Goal: Task Accomplishment & Management: Manage account settings

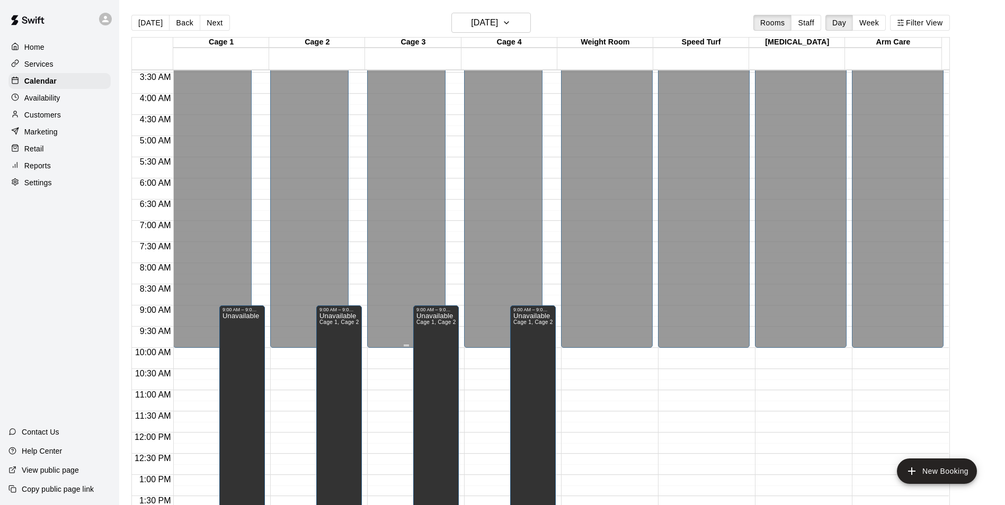
scroll to position [159, 0]
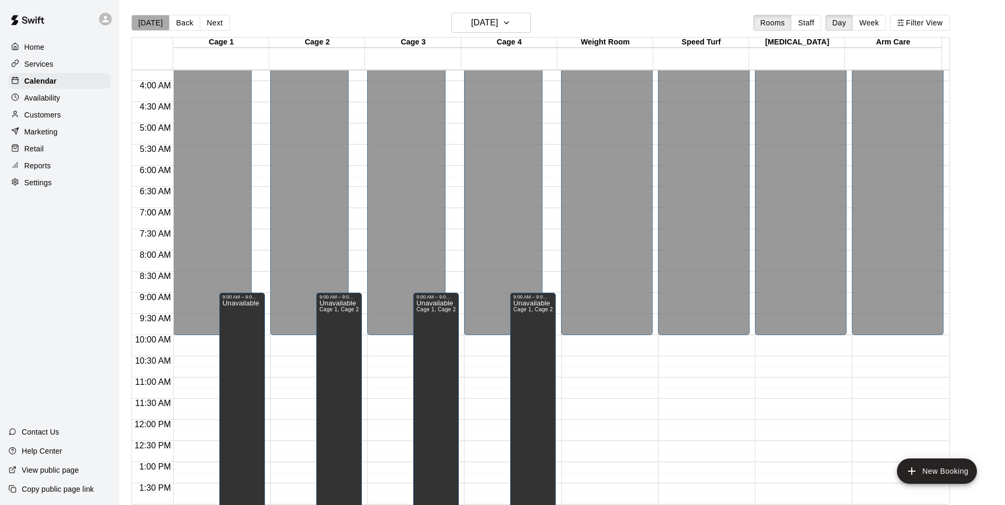
click at [151, 16] on button "[DATE]" at bounding box center [150, 23] width 38 height 16
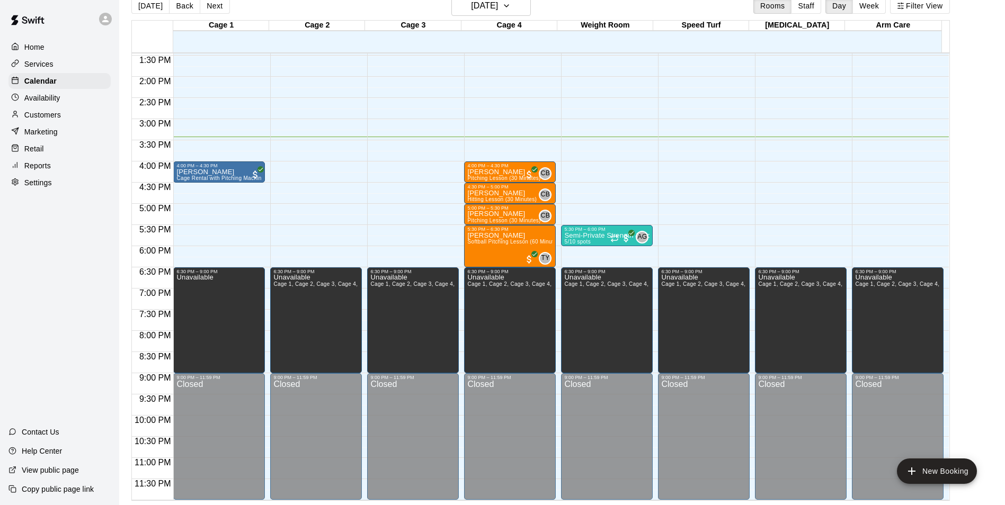
scroll to position [571, 0]
click at [26, 282] on div "Home Services Calendar Availability Customers Marketing Retail Reports Settings…" at bounding box center [59, 252] width 119 height 505
click at [35, 46] on p "Home" at bounding box center [34, 47] width 20 height 11
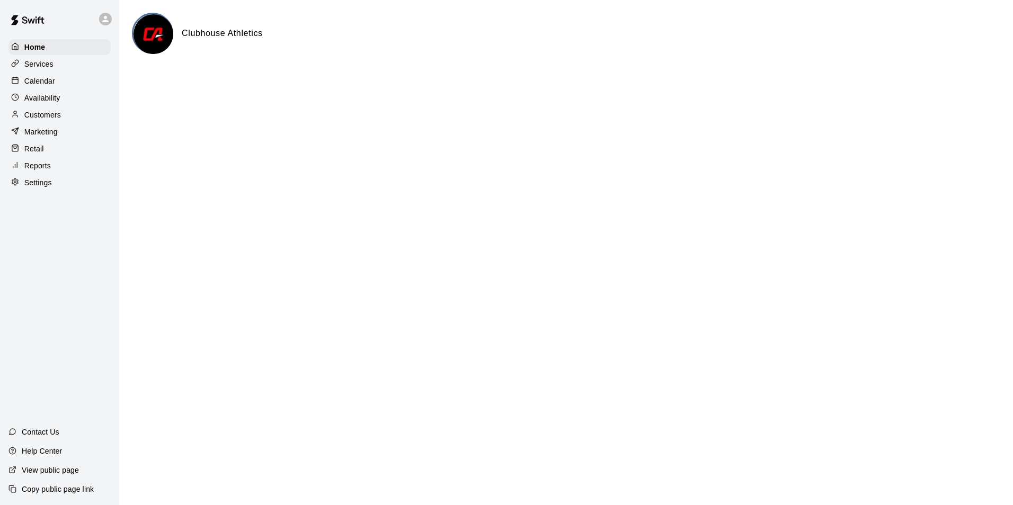
click at [65, 82] on div "Calendar" at bounding box center [59, 81] width 102 height 16
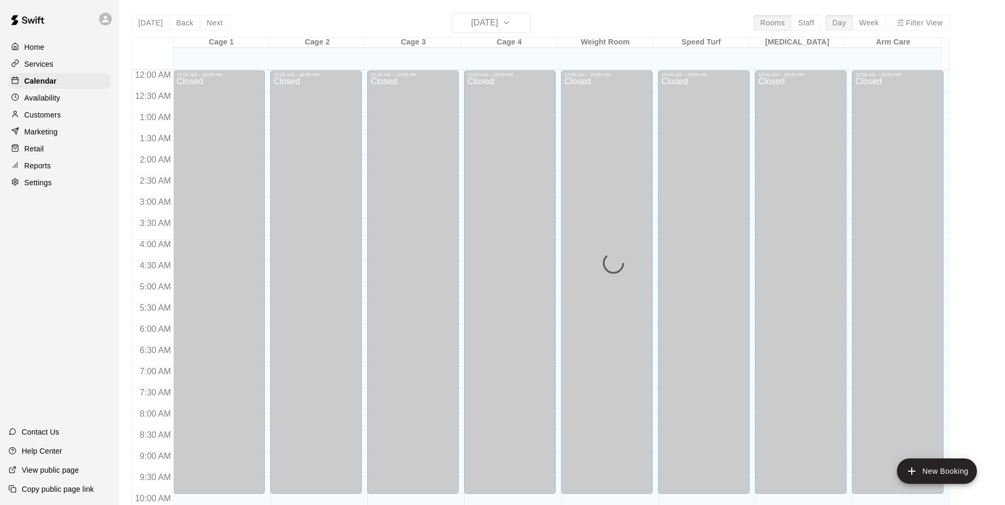
scroll to position [538, 0]
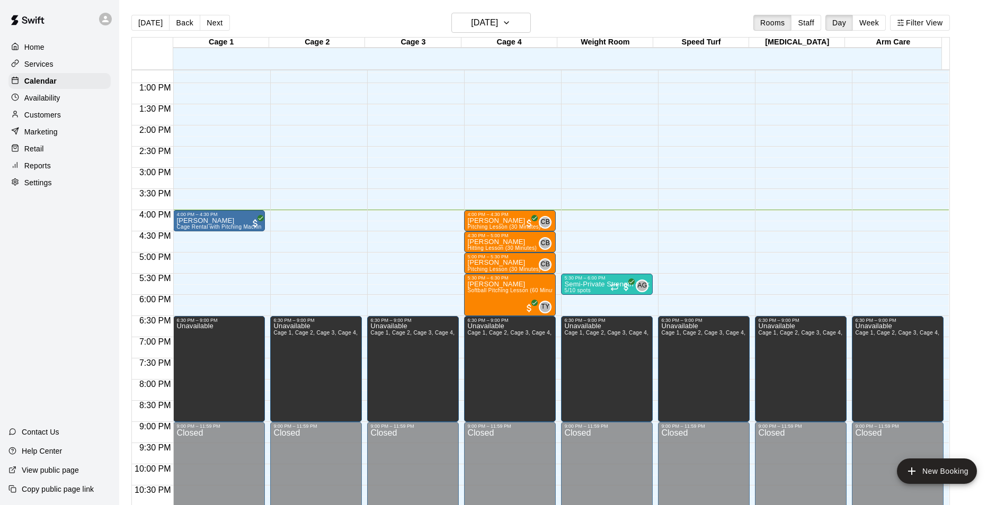
click at [48, 117] on p "Customers" at bounding box center [42, 115] width 37 height 11
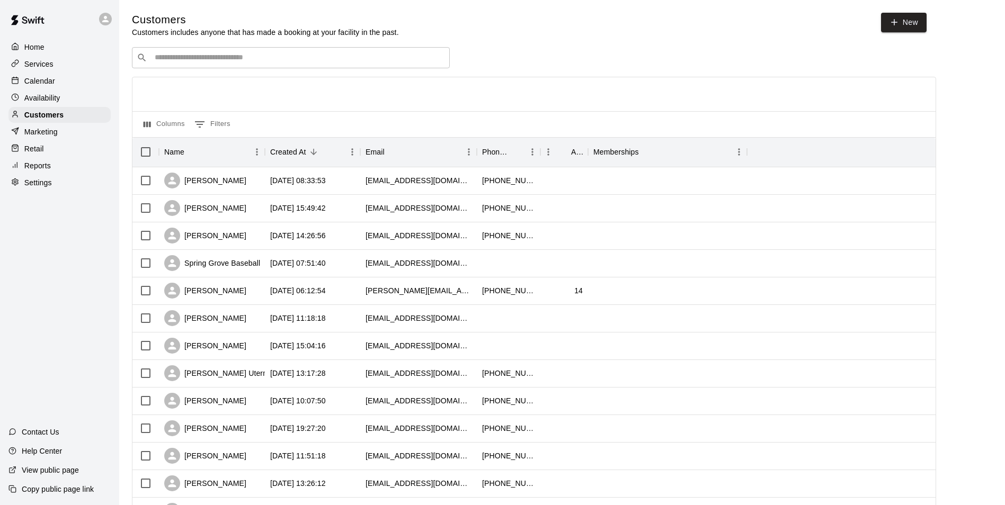
click at [198, 60] on input "Search customers by name or email" at bounding box center [297, 57] width 293 height 11
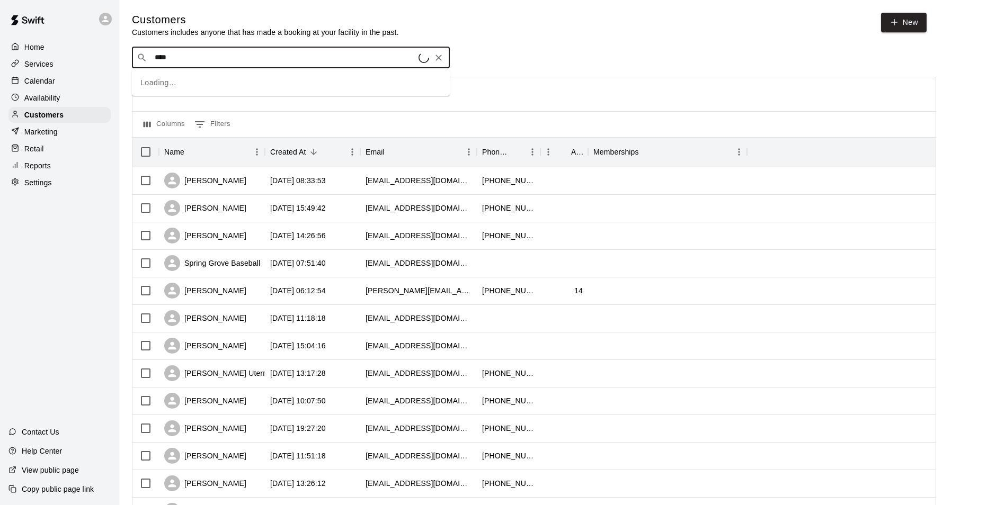
type input "*****"
click at [192, 80] on p "Drink Sales" at bounding box center [182, 81] width 41 height 11
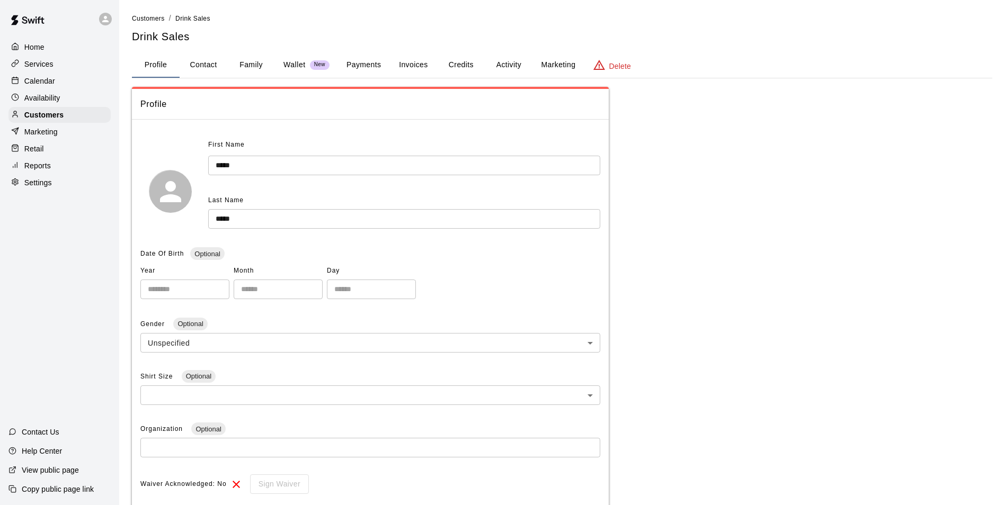
click at [372, 66] on button "Payments" at bounding box center [363, 64] width 51 height 25
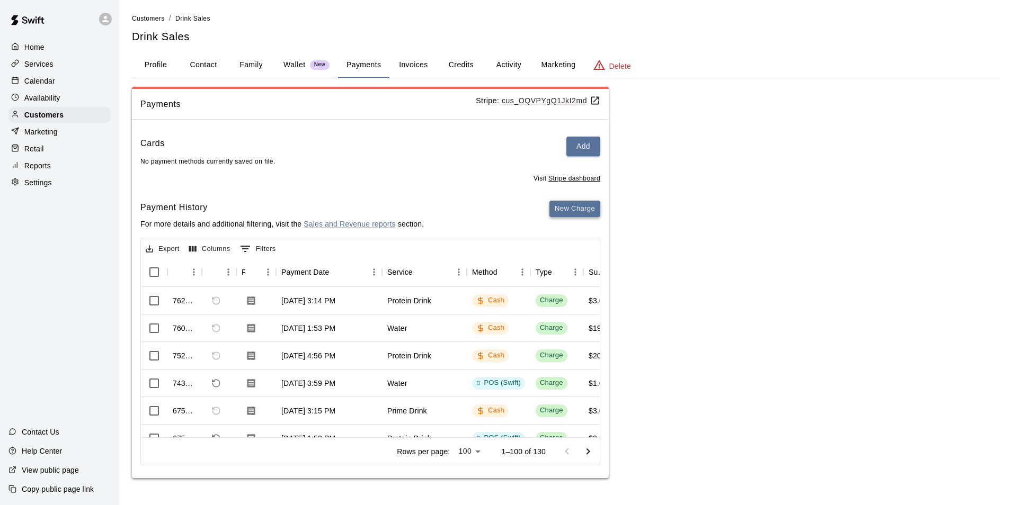
click at [576, 210] on button "New Charge" at bounding box center [574, 209] width 51 height 16
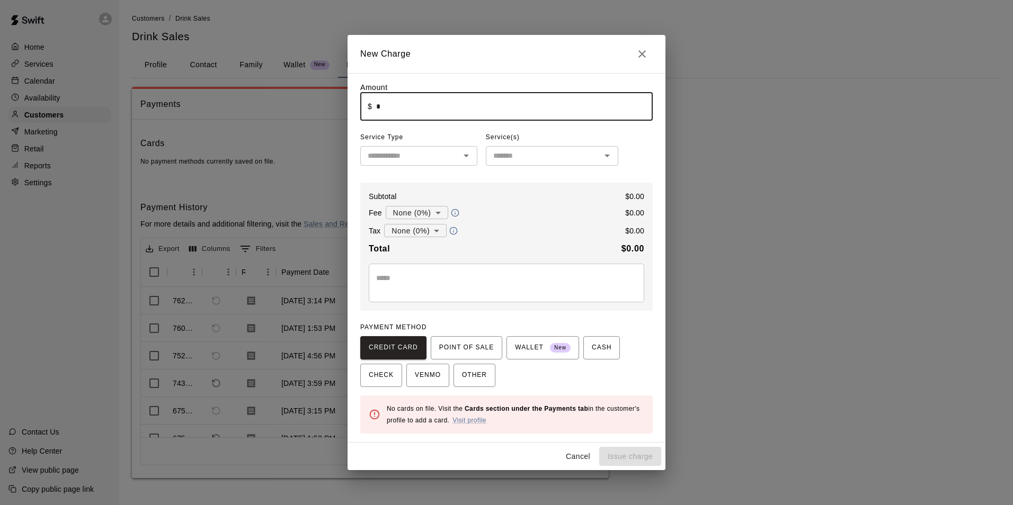
click at [433, 100] on input "*" at bounding box center [514, 107] width 276 height 28
type input "****"
click at [423, 152] on input "text" at bounding box center [409, 155] width 93 height 13
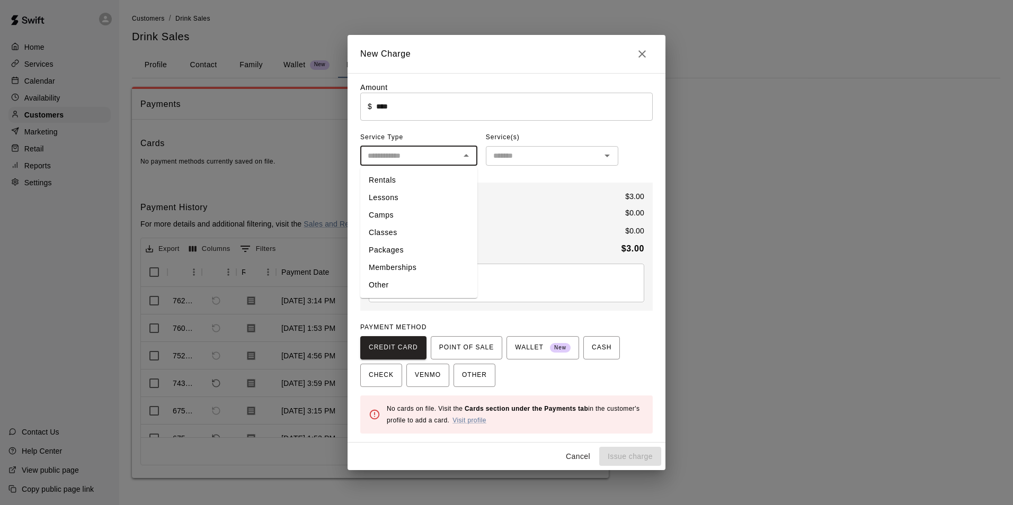
click at [383, 290] on li "Other" at bounding box center [418, 284] width 117 height 17
type input "*****"
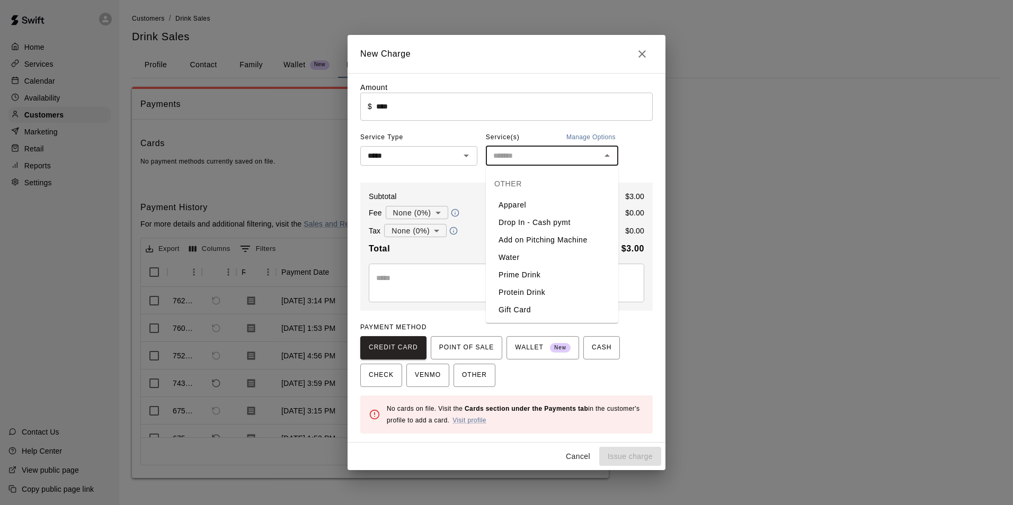
click at [558, 156] on input "text" at bounding box center [543, 155] width 109 height 13
click at [518, 256] on li "Water" at bounding box center [552, 257] width 132 height 17
type input "*****"
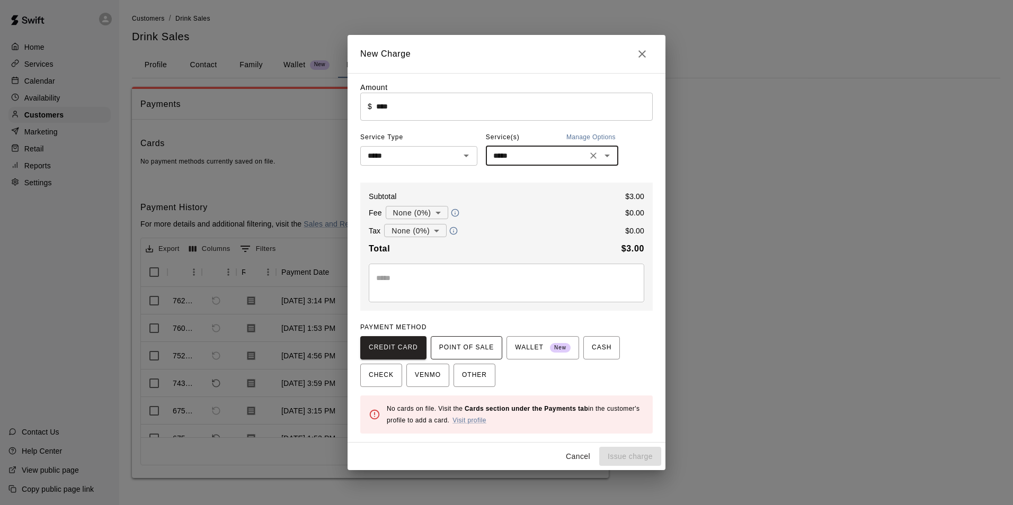
click at [472, 348] on span "POINT OF SALE" at bounding box center [466, 347] width 55 height 17
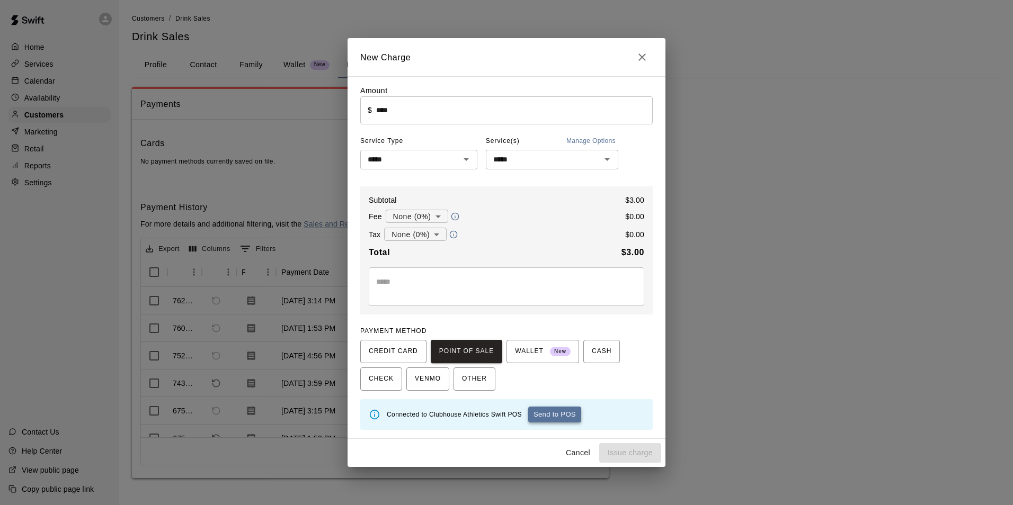
click at [563, 418] on button "Send to POS" at bounding box center [554, 415] width 53 height 16
type input "*"
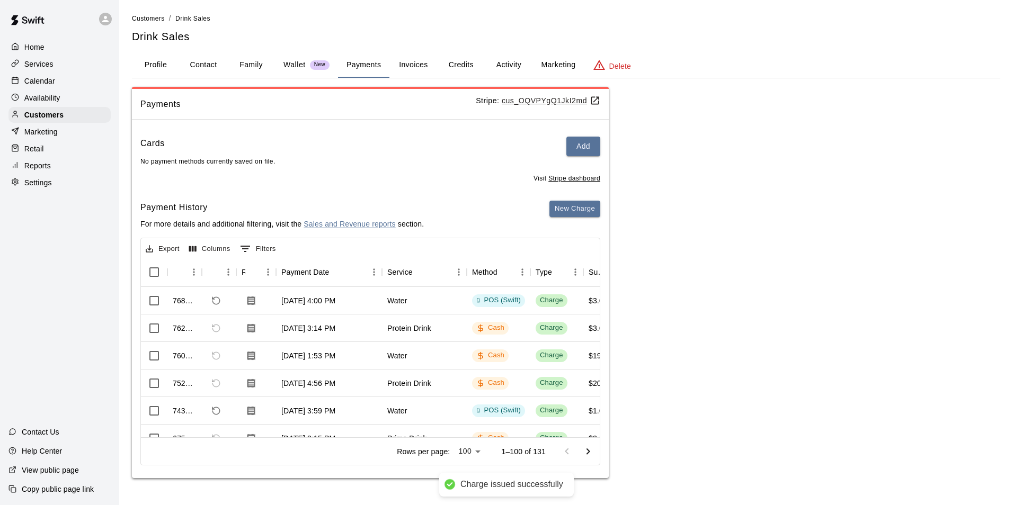
click at [809, 270] on div "Payments Stripe: cus_OQVPYgQ1JkI2md Cards Add No payment methods currently save…" at bounding box center [566, 283] width 868 height 392
click at [28, 79] on p "Calendar" at bounding box center [39, 81] width 31 height 11
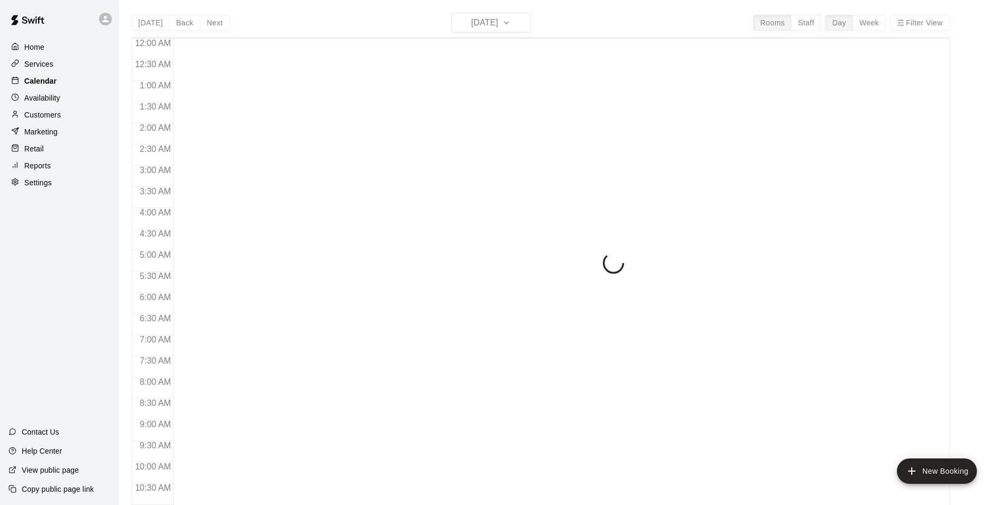
scroll to position [538, 0]
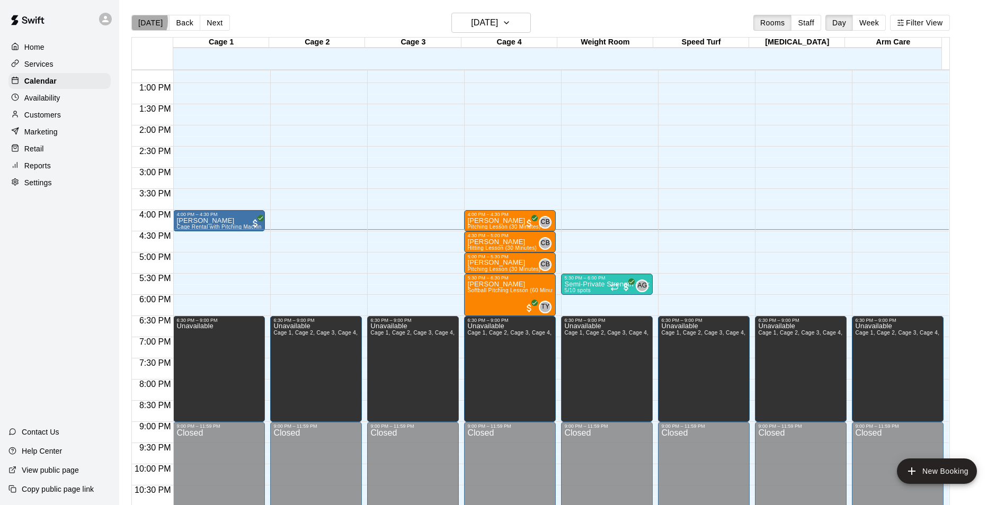
click at [137, 21] on button "[DATE]" at bounding box center [150, 23] width 38 height 16
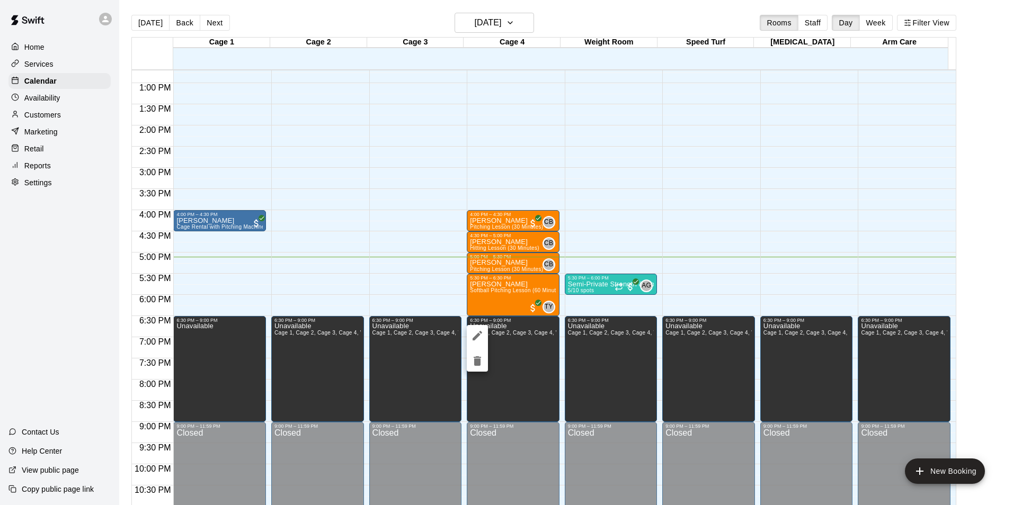
click at [209, 23] on div at bounding box center [506, 252] width 1013 height 505
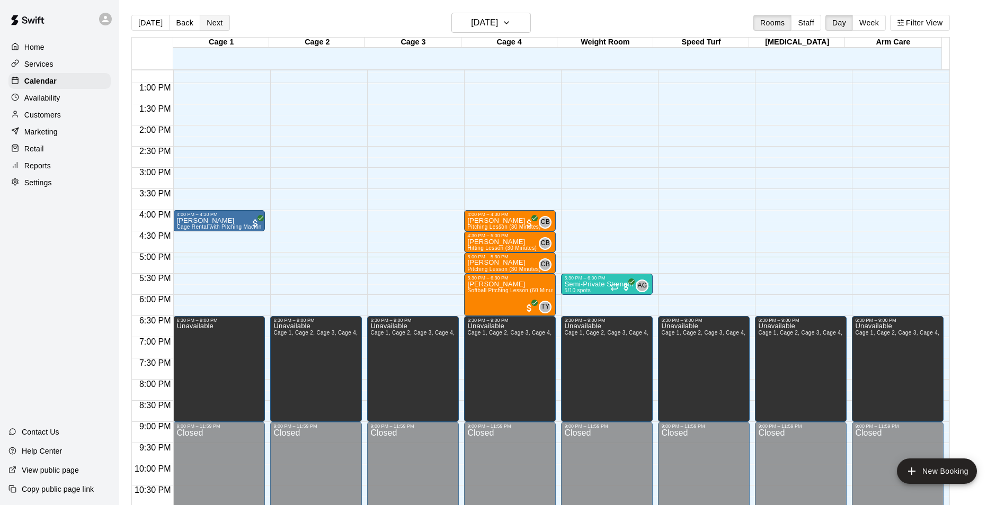
click at [211, 19] on button "Next" at bounding box center [215, 23] width 30 height 16
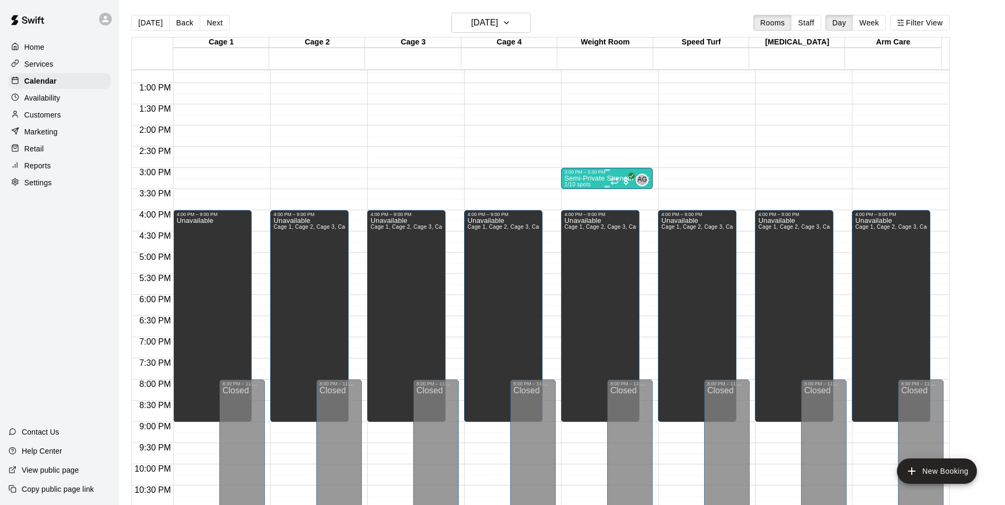
click at [588, 183] on div "Semi-Private Strength & Conditioning 1/10 spots" at bounding box center [606, 427] width 85 height 505
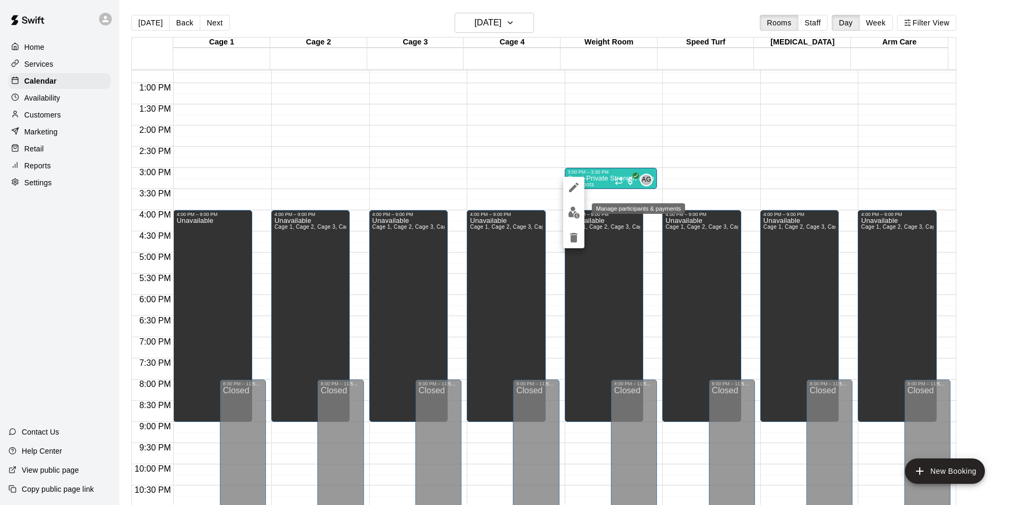
click at [575, 220] on button "edit" at bounding box center [573, 212] width 21 height 21
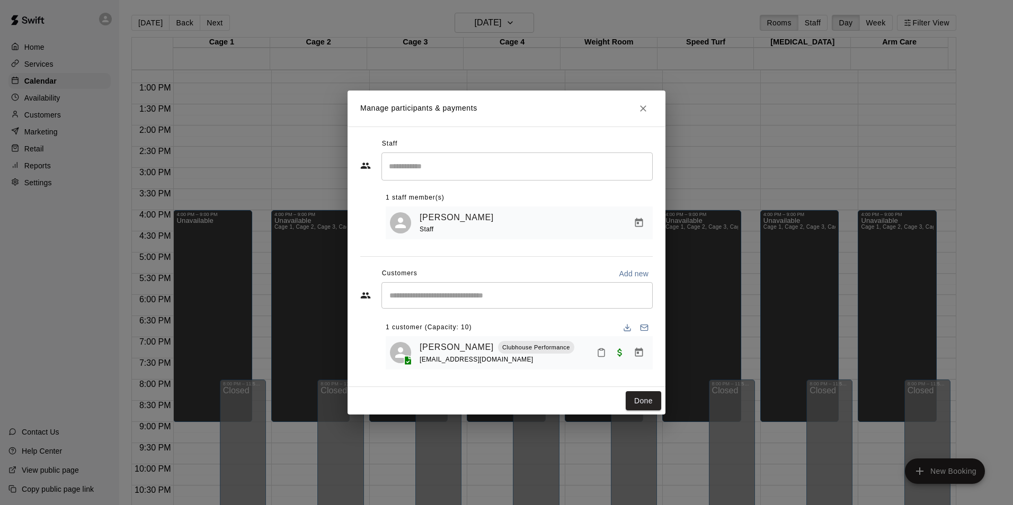
click at [643, 106] on icon "Close" at bounding box center [643, 108] width 11 height 11
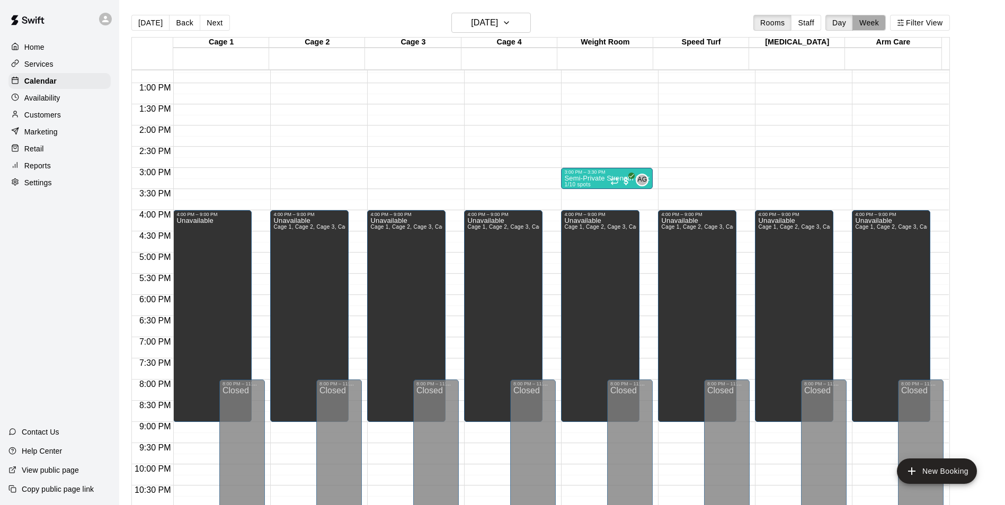
click at [883, 21] on button "Week" at bounding box center [868, 23] width 33 height 16
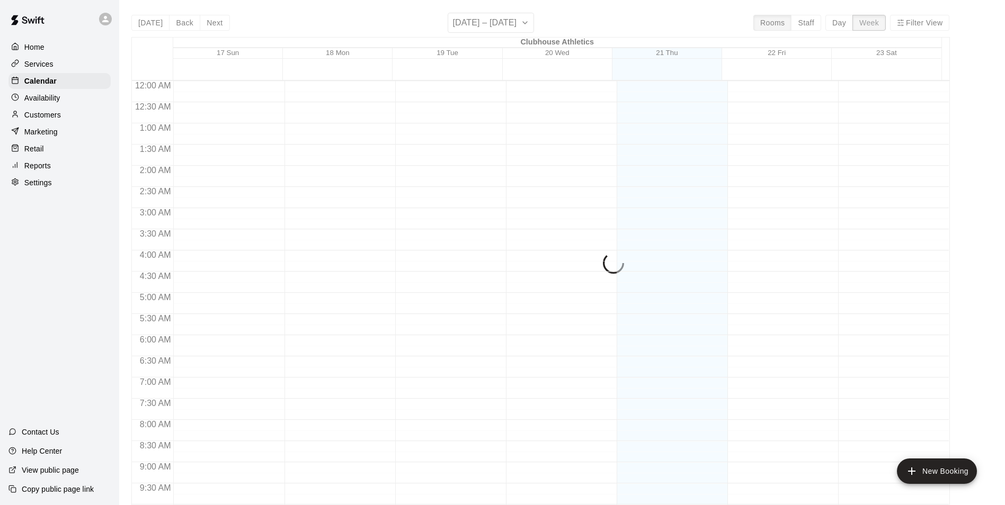
scroll to position [582, 0]
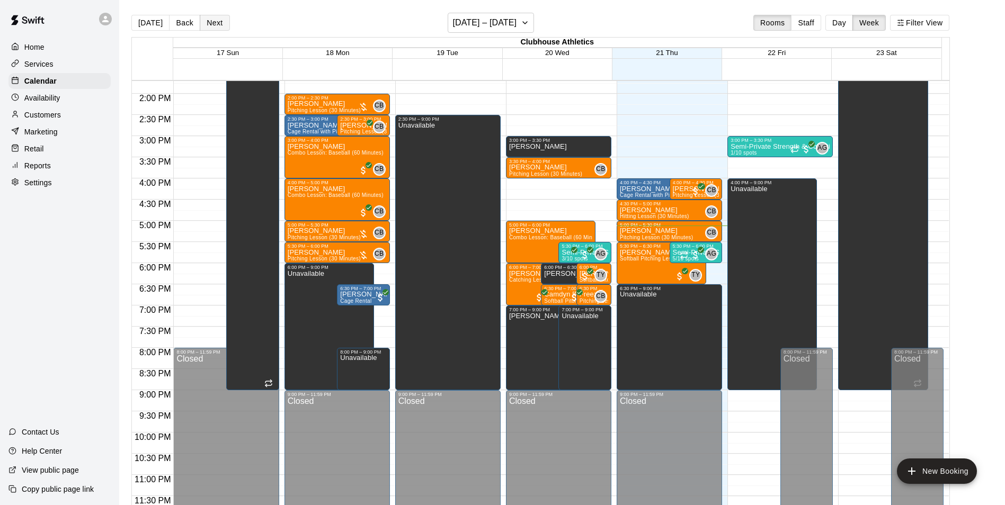
click at [214, 22] on button "Next" at bounding box center [215, 23] width 30 height 16
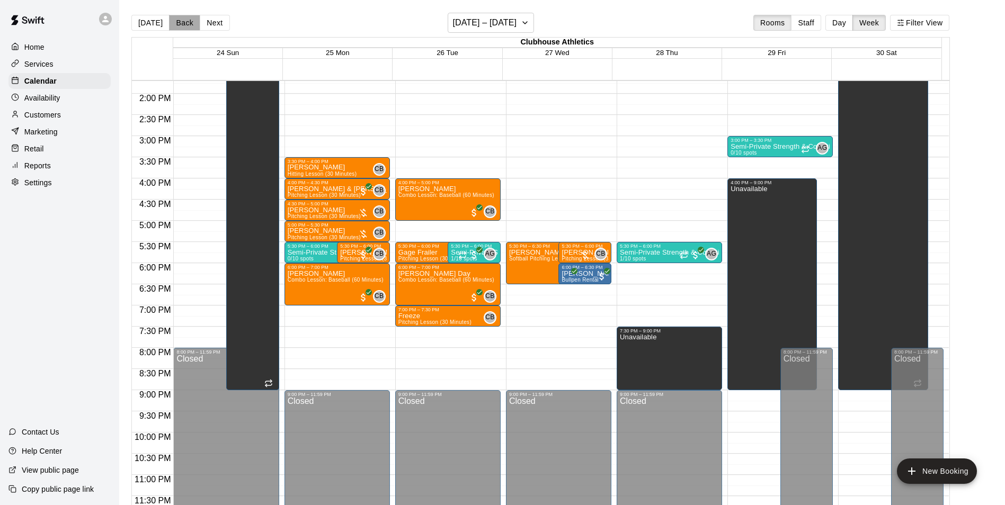
click at [176, 22] on button "Back" at bounding box center [184, 23] width 31 height 16
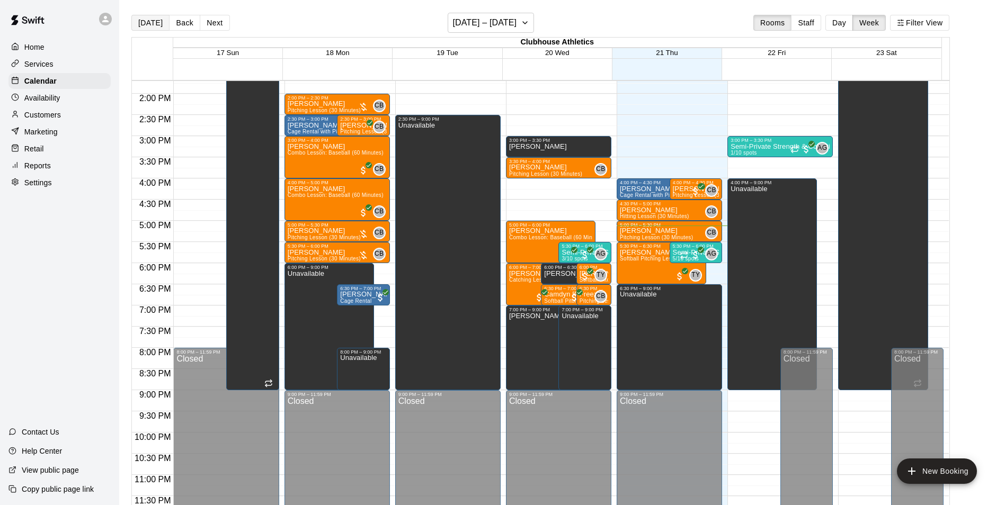
click at [151, 22] on button "[DATE]" at bounding box center [150, 23] width 38 height 16
click at [839, 25] on button "Day" at bounding box center [839, 23] width 28 height 16
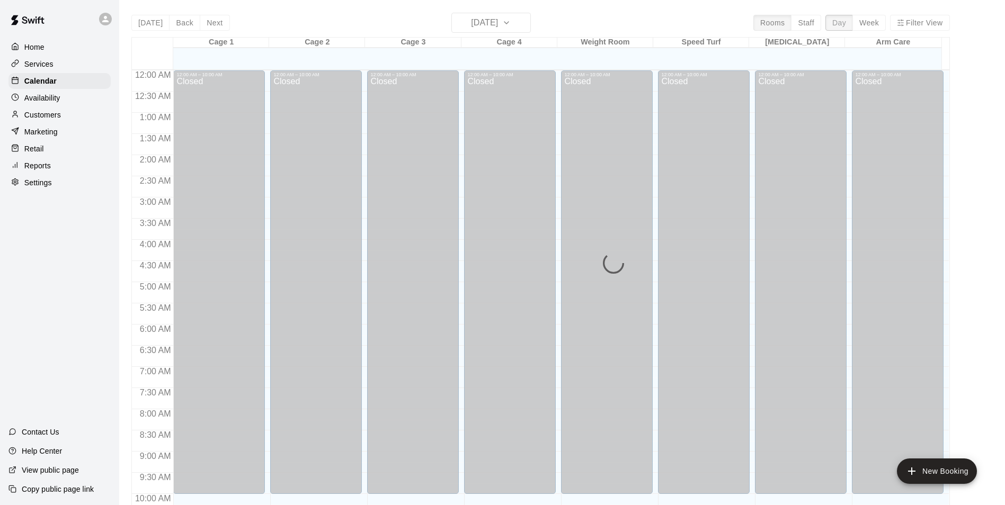
scroll to position [571, 0]
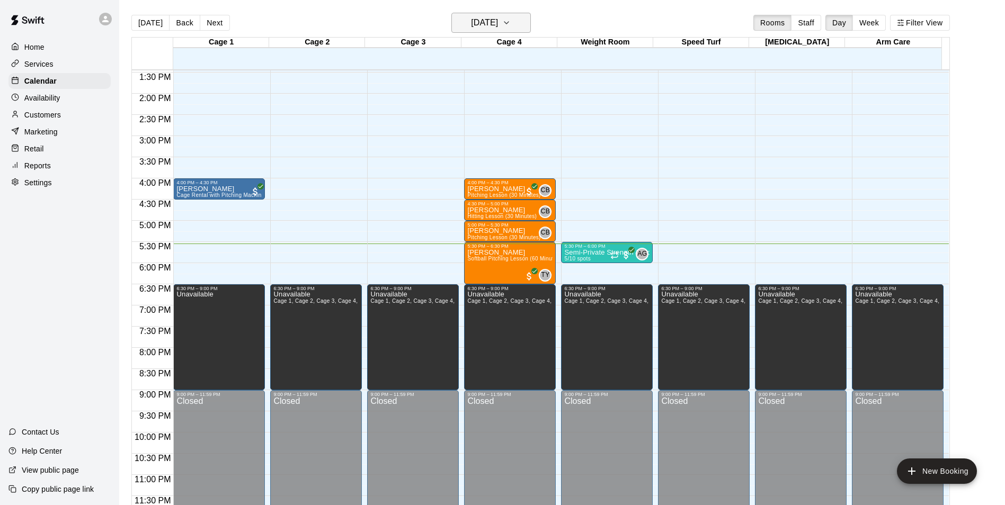
click at [498, 22] on h6 "[DATE]" at bounding box center [484, 22] width 27 height 15
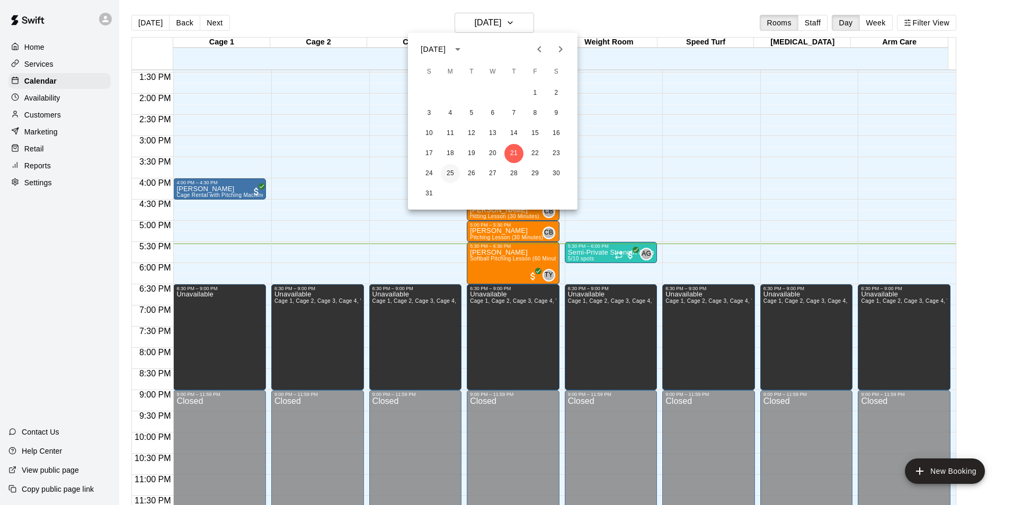
click at [453, 171] on button "25" at bounding box center [450, 173] width 19 height 19
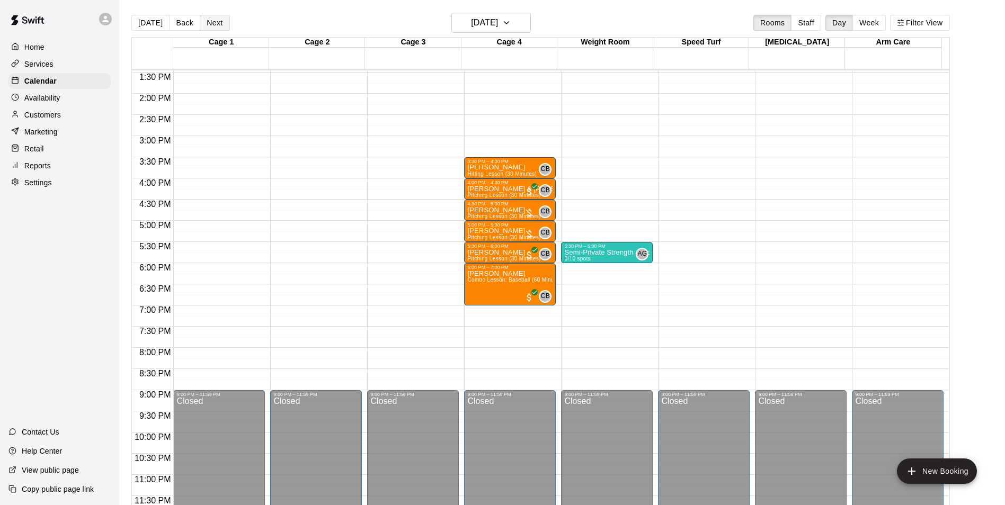
click at [218, 28] on button "Next" at bounding box center [215, 23] width 30 height 16
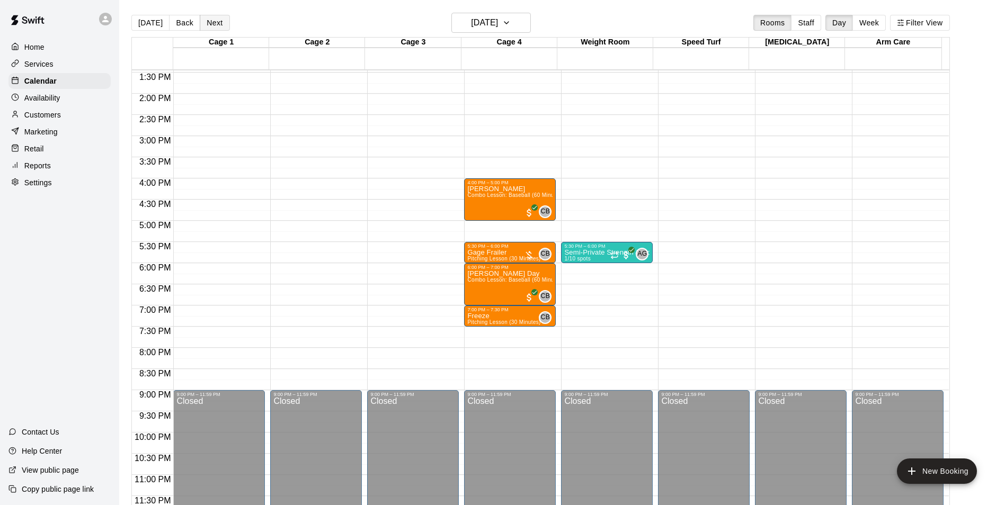
click at [216, 21] on button "Next" at bounding box center [215, 23] width 30 height 16
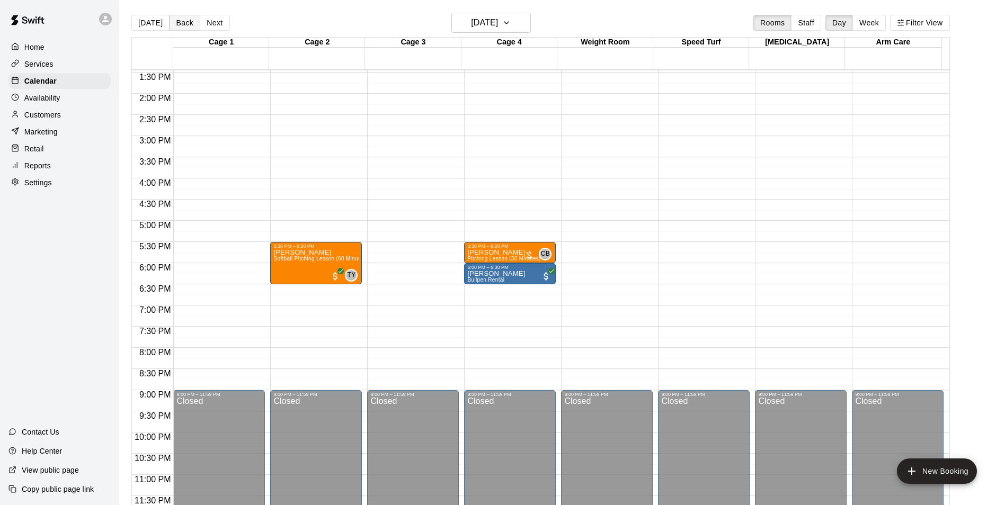
click at [185, 23] on button "Back" at bounding box center [184, 23] width 31 height 16
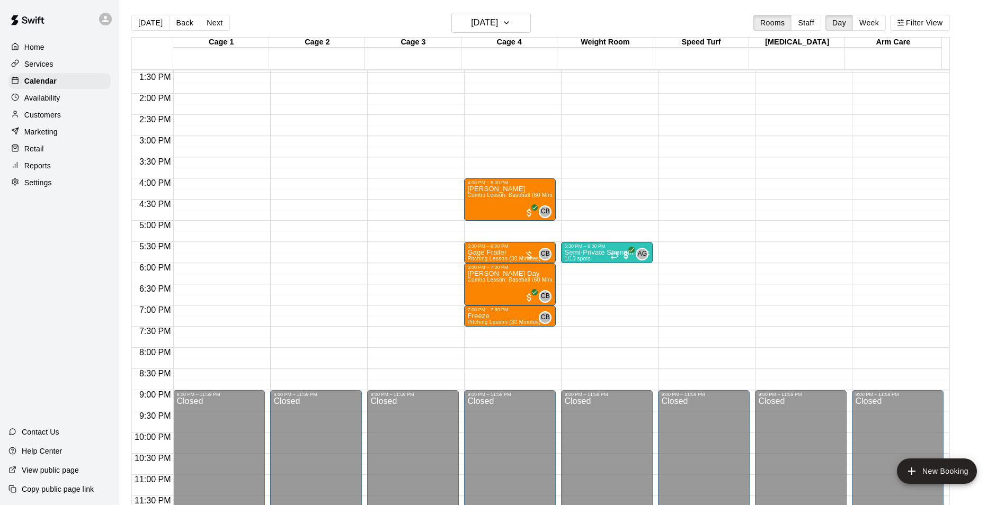
click at [497, 224] on div "12:00 AM – 10:00 AM Closed 4:00 PM – 5:00 PM [PERSON_NAME] Combo Lesson: Baseba…" at bounding box center [510, 9] width 92 height 1017
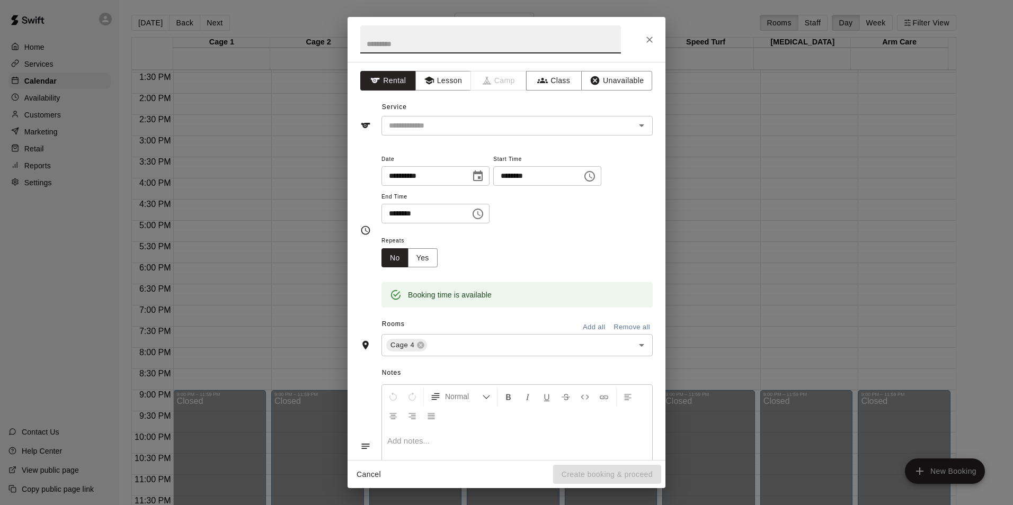
click at [429, 45] on input "text" at bounding box center [490, 39] width 261 height 28
type input "**********"
click at [443, 82] on button "Lesson" at bounding box center [443, 81] width 56 height 20
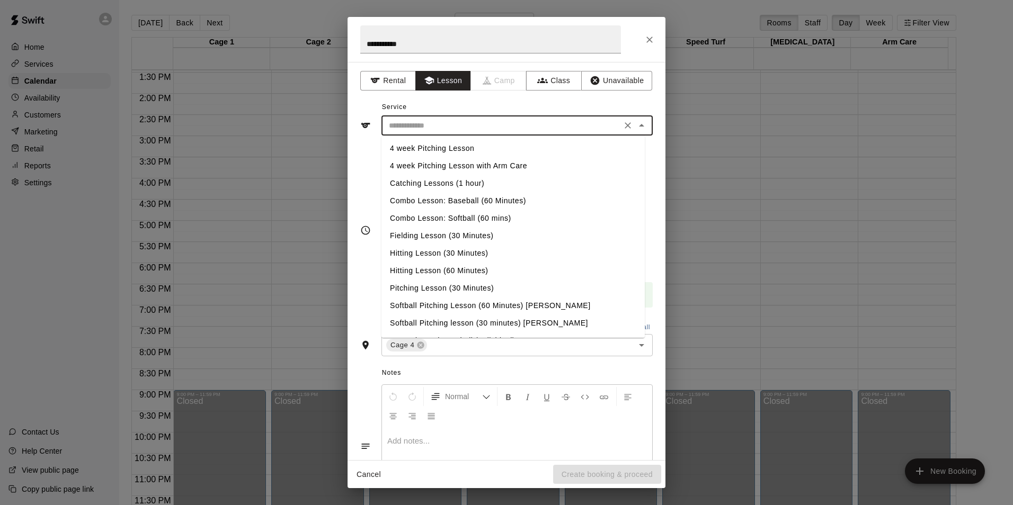
click at [447, 126] on input "text" at bounding box center [501, 125] width 234 height 13
click at [430, 286] on li "Pitching Lesson (30 Minutes)" at bounding box center [512, 288] width 263 height 17
type input "**********"
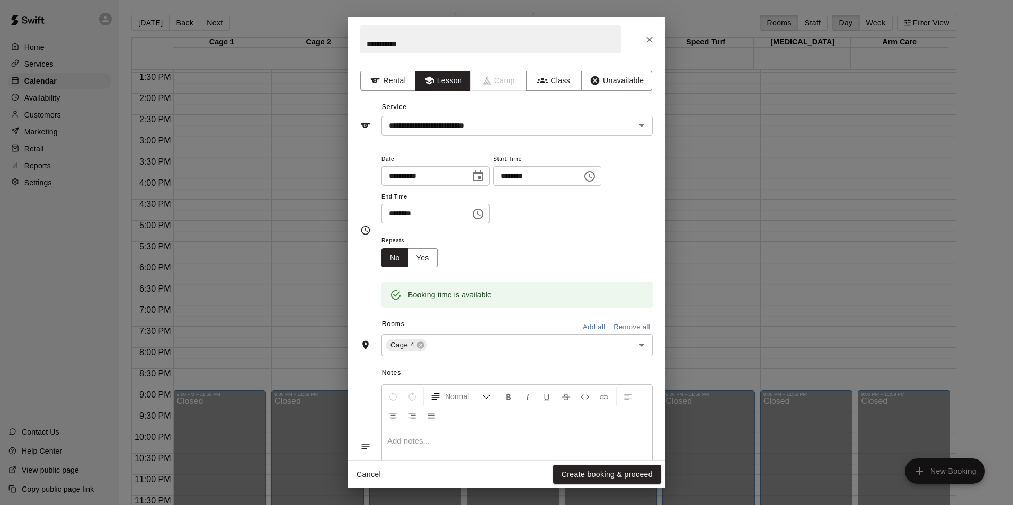
click at [520, 259] on div "Repeats No Yes" at bounding box center [516, 250] width 271 height 33
click at [585, 478] on button "Create booking & proceed" at bounding box center [607, 475] width 108 height 20
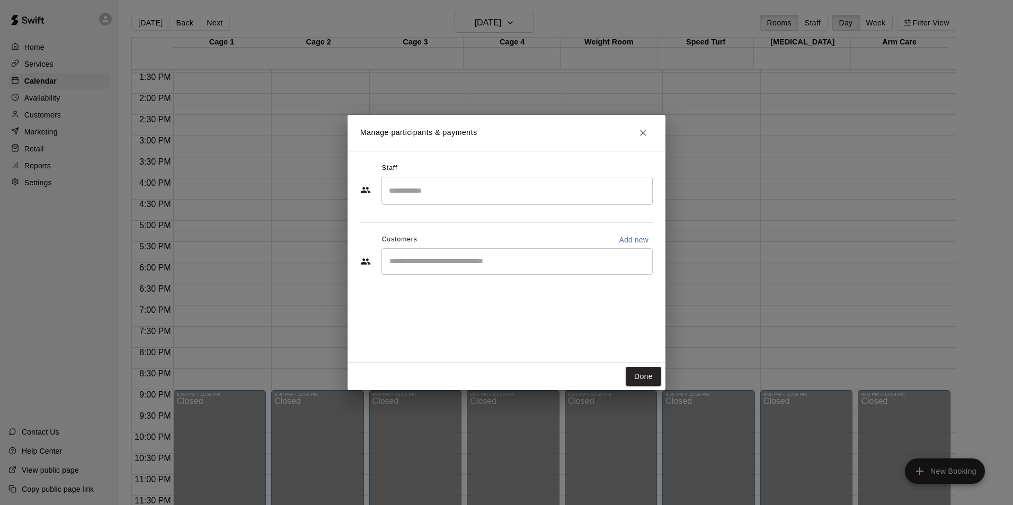
click at [454, 195] on input "Search staff" at bounding box center [517, 191] width 262 height 19
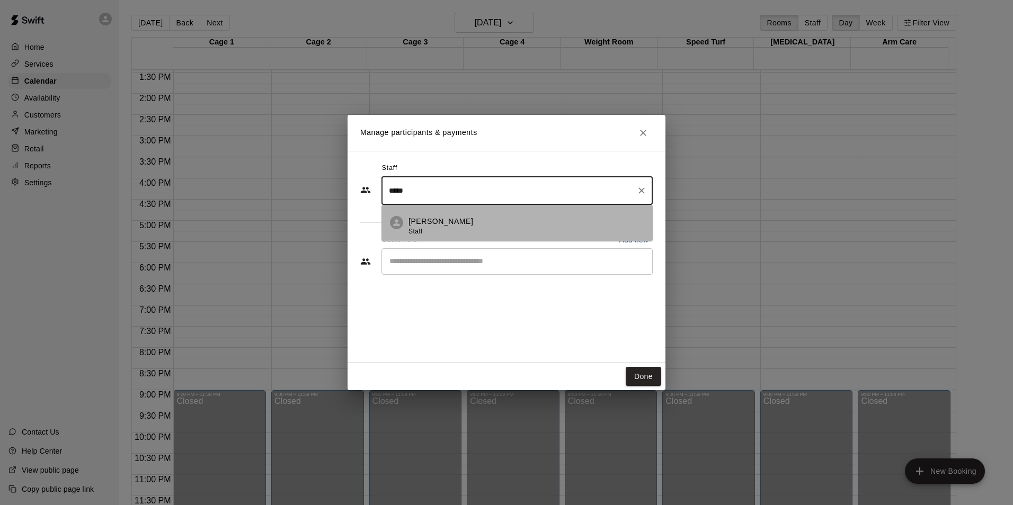
click at [429, 219] on p "[PERSON_NAME]" at bounding box center [440, 221] width 65 height 11
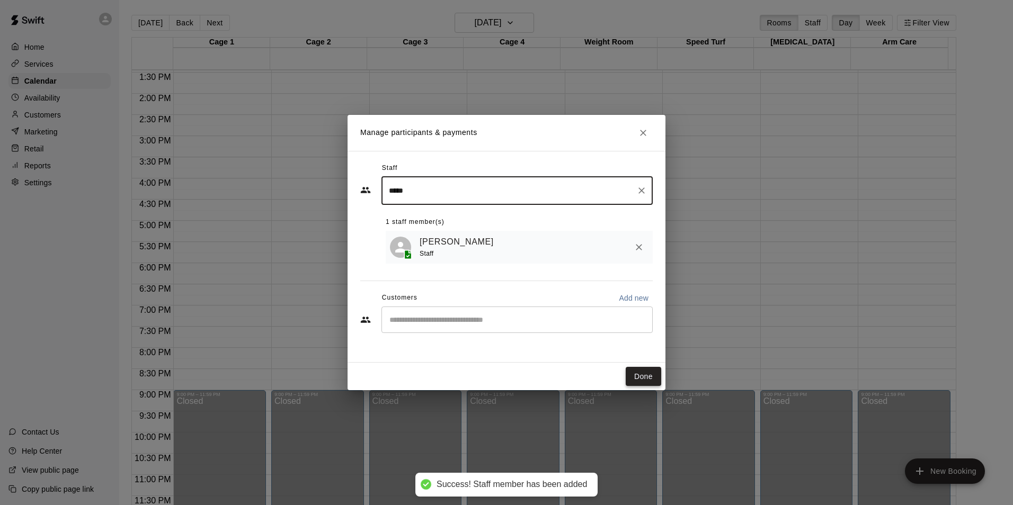
type input "*****"
click at [643, 377] on button "Done" at bounding box center [642, 377] width 35 height 20
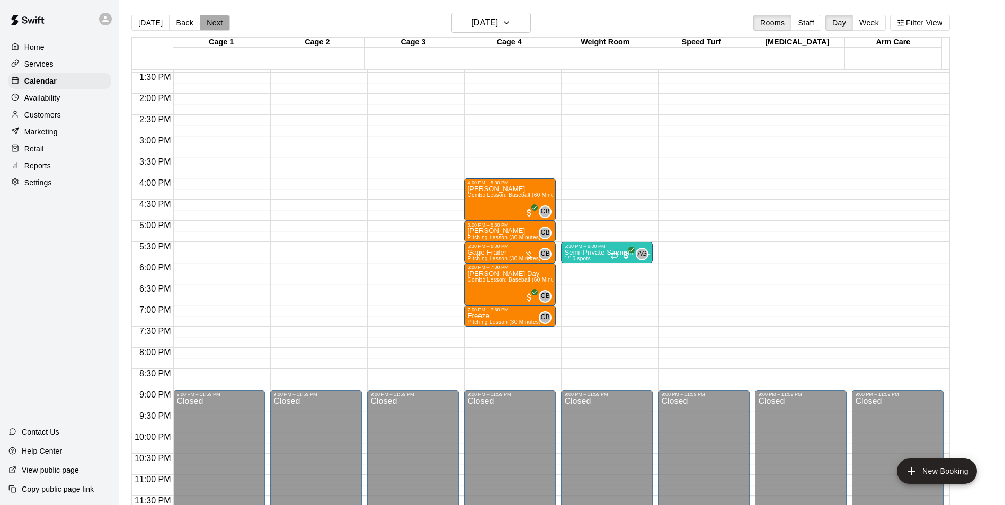
click at [226, 21] on button "Next" at bounding box center [215, 23] width 30 height 16
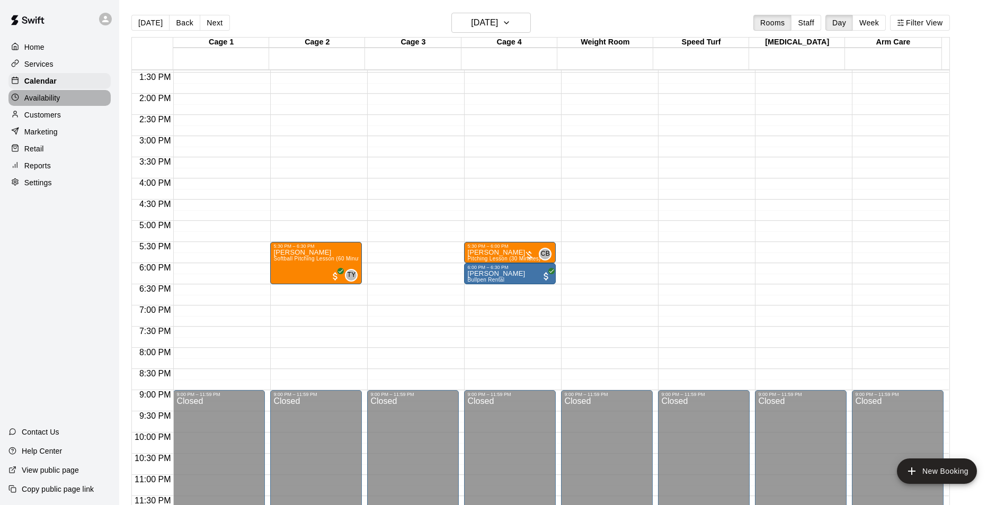
click at [46, 100] on p "Availability" at bounding box center [42, 98] width 36 height 11
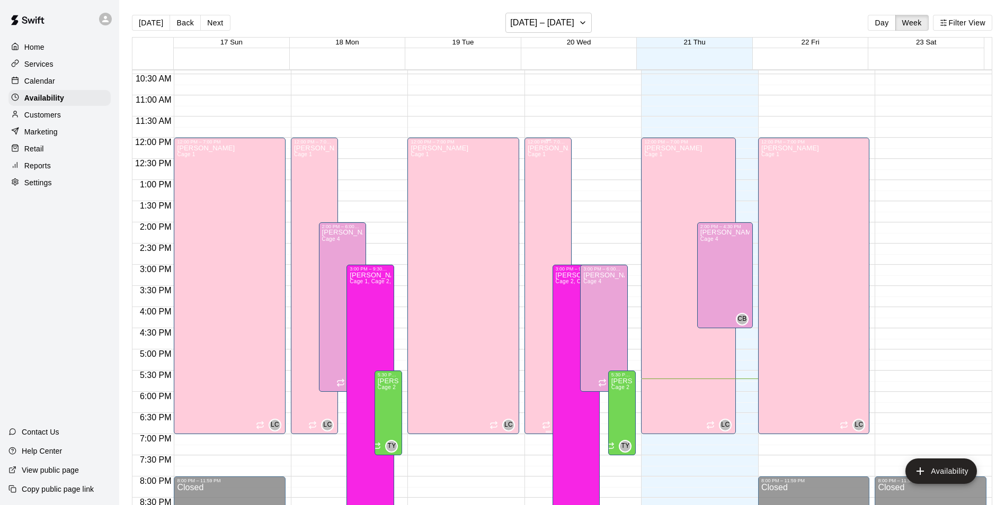
scroll to position [411, 0]
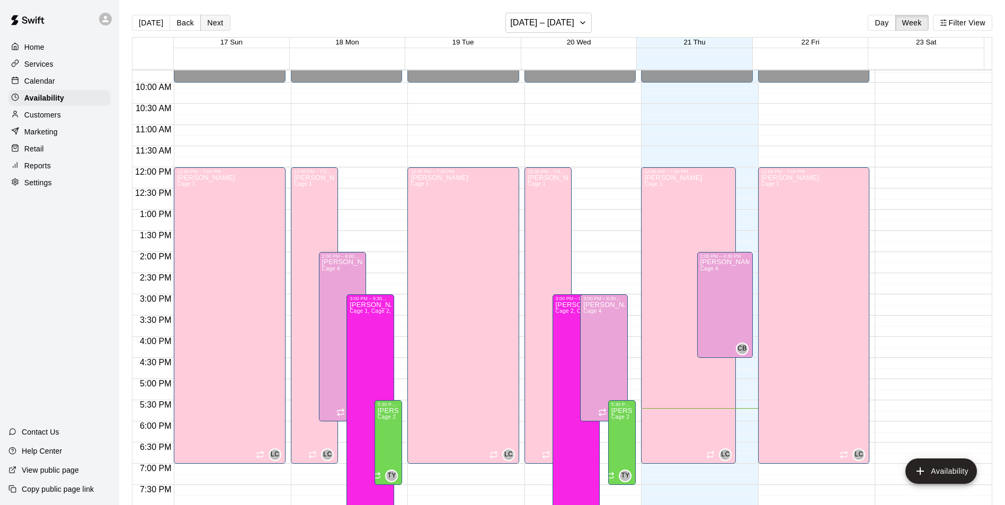
click at [218, 24] on button "Next" at bounding box center [215, 23] width 30 height 16
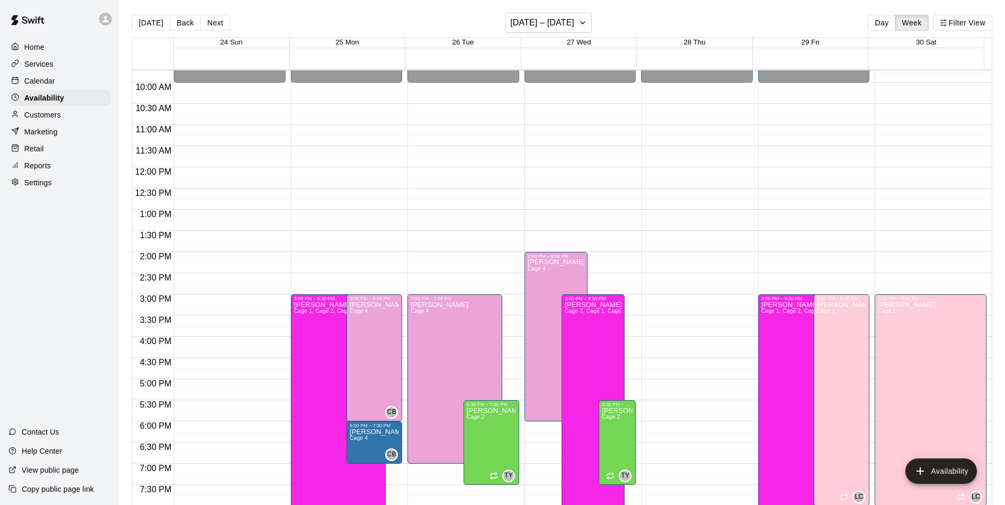
scroll to position [464, 0]
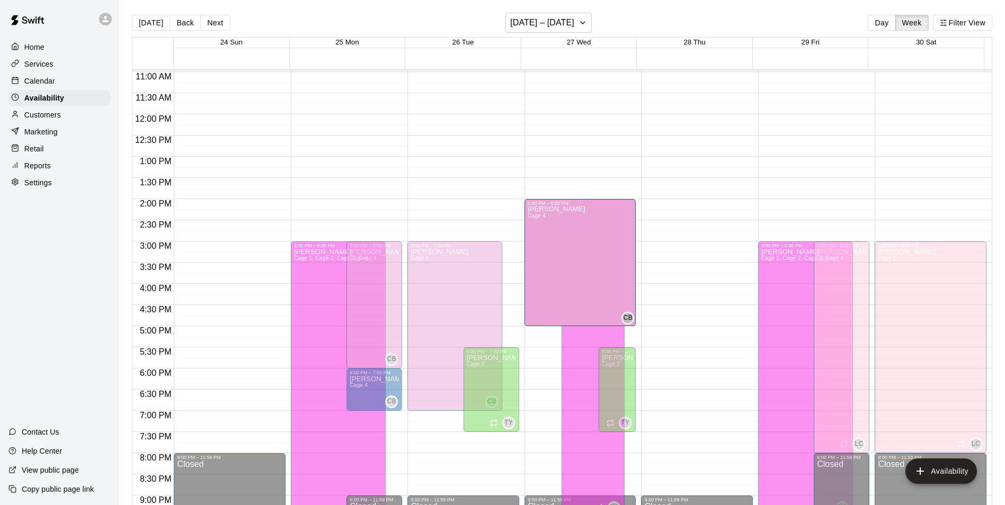
drag, startPoint x: 552, startPoint y: 366, endPoint x: 547, endPoint y: 327, distance: 39.5
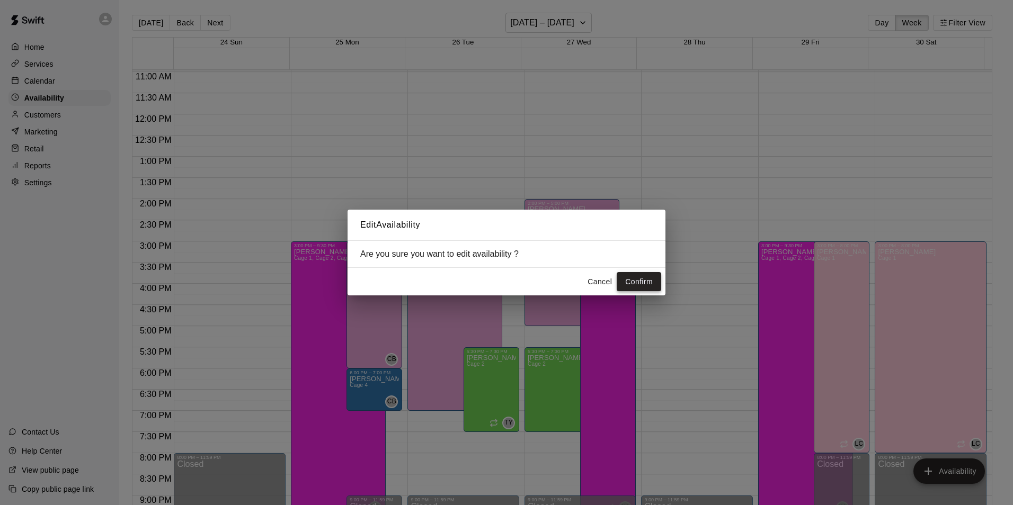
click at [637, 279] on button "Confirm" at bounding box center [638, 282] width 44 height 20
